Goal: Book appointment/travel/reservation

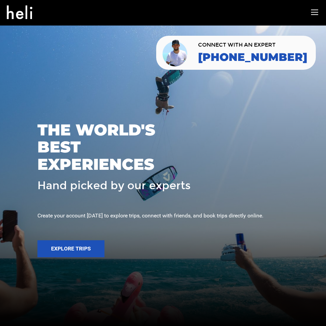
click at [311, 13] on icon at bounding box center [314, 13] width 7 height 8
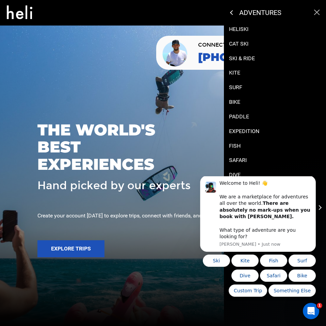
click at [244, 47] on p "Cat Ski" at bounding box center [238, 44] width 19 height 8
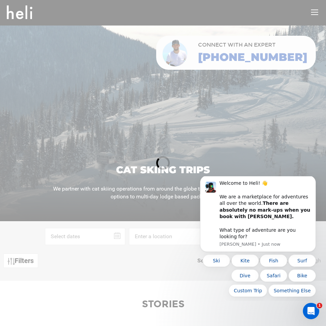
click at [316, 13] on div at bounding box center [163, 163] width 326 height 326
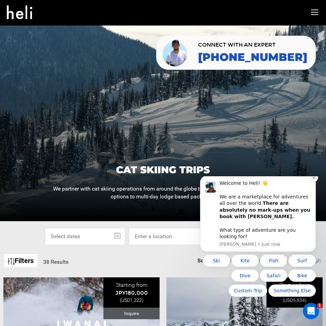
click at [313, 180] on icon "Dismiss notification" at bounding box center [314, 178] width 4 height 4
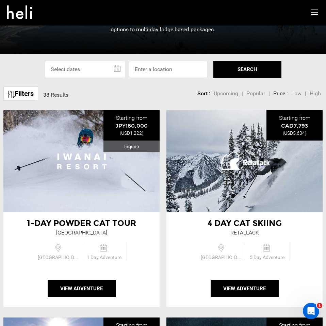
scroll to position [158, 0]
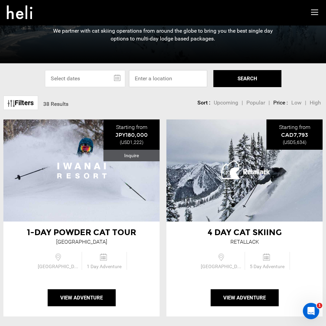
click at [174, 75] on input at bounding box center [168, 78] width 78 height 17
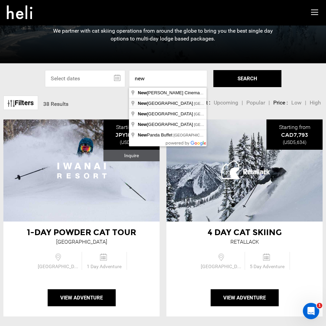
type input "[US_STATE], [GEOGRAPHIC_DATA], [GEOGRAPHIC_DATA]"
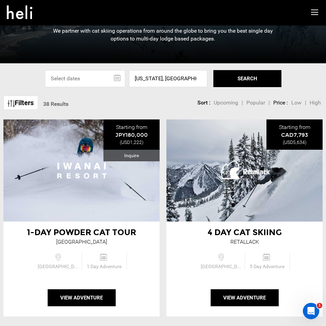
click at [246, 80] on button "SEARCH" at bounding box center [247, 78] width 68 height 17
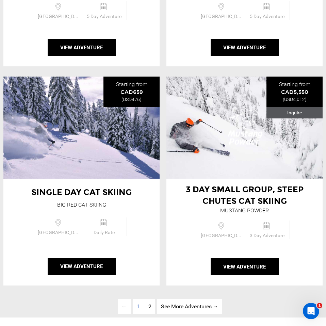
scroll to position [2371, 0]
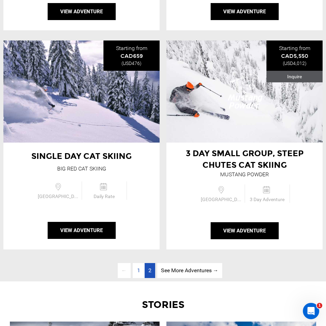
click at [145, 271] on link "page 2" at bounding box center [150, 270] width 11 height 15
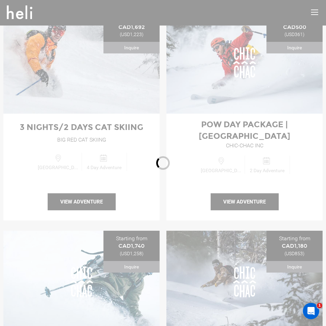
scroll to position [245, 0]
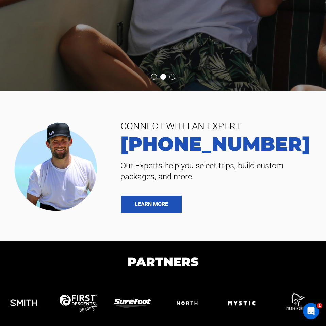
scroll to position [1339, 0]
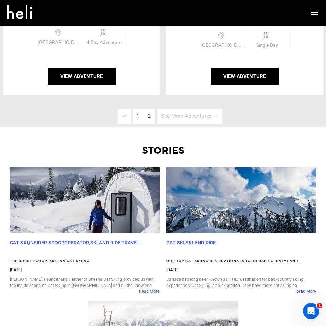
scroll to position [426, 0]
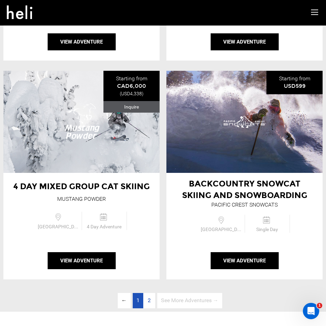
click at [138, 300] on span "1" at bounding box center [138, 300] width 3 height 6
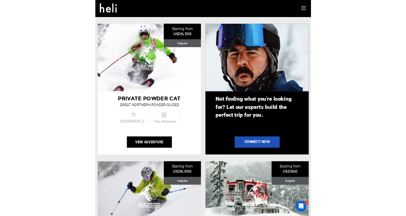
scroll to position [862, 0]
